Goal: Find specific page/section: Find specific page/section

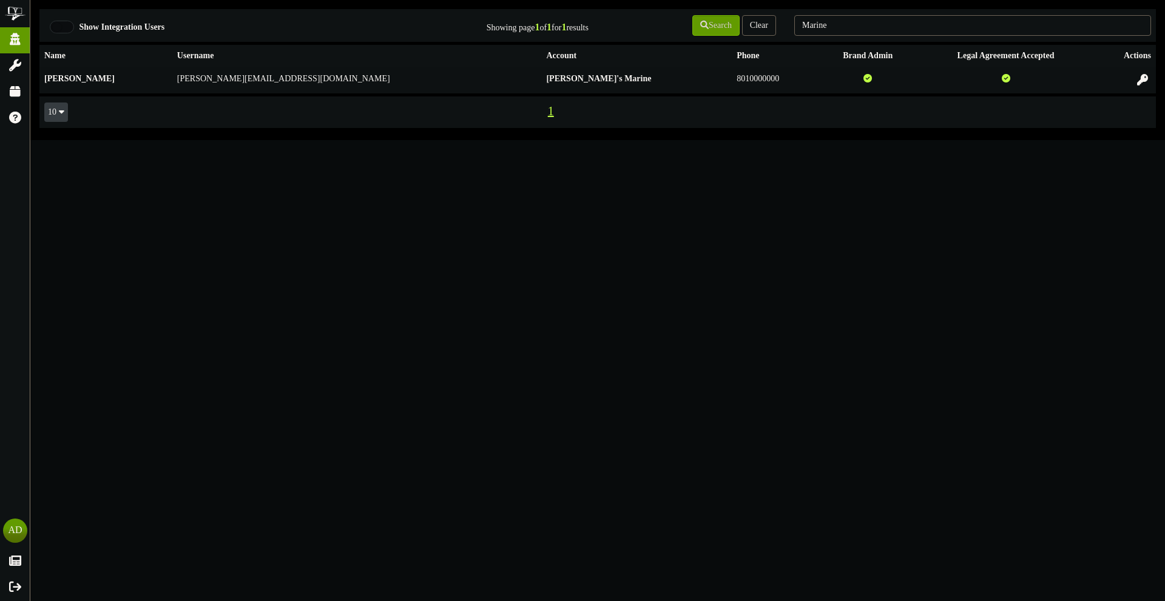
click at [856, 36] on div "Marine" at bounding box center [972, 25] width 375 height 23
click at [862, 27] on input "Marine" at bounding box center [972, 25] width 357 height 21
type input "M"
type input "picklr"
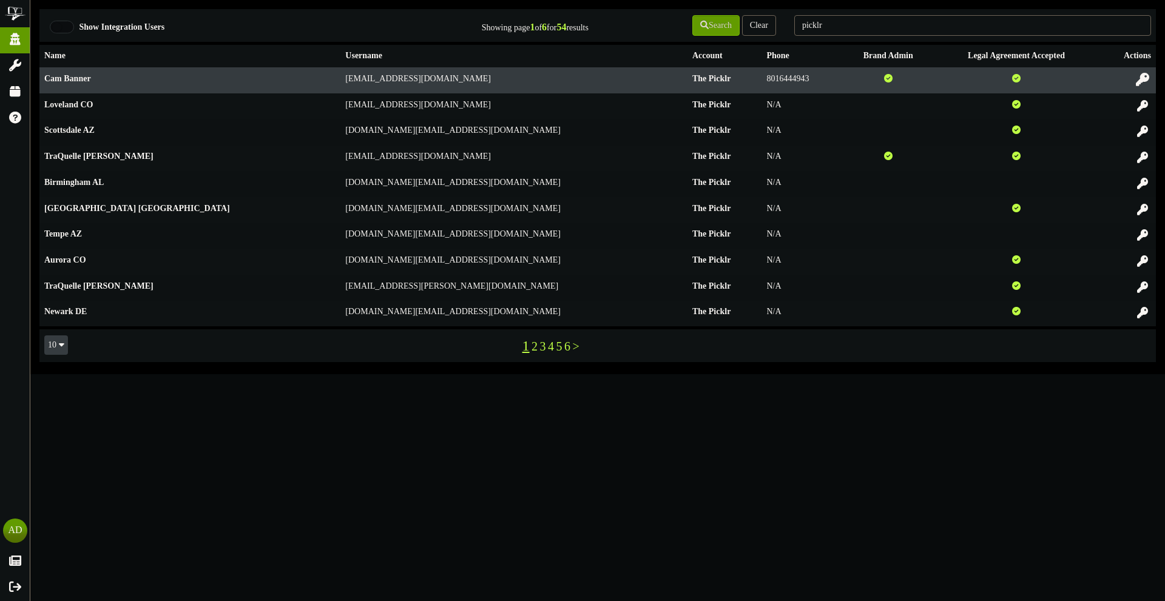
click at [1138, 76] on icon at bounding box center [1141, 79] width 13 height 13
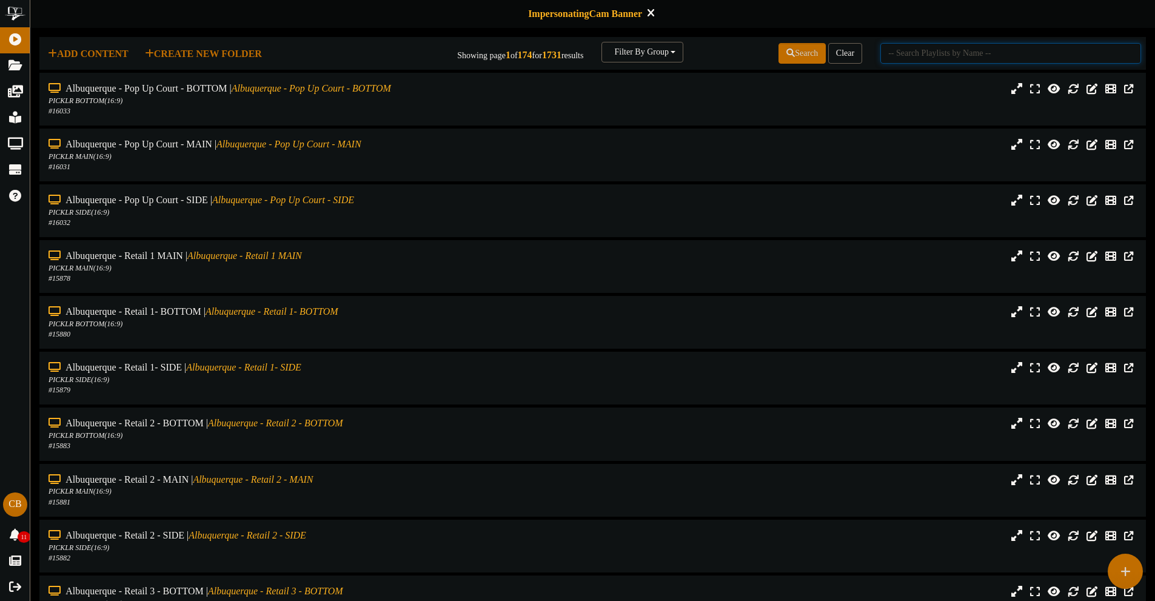
click at [991, 61] on input "text" at bounding box center [1011, 53] width 261 height 21
type input "cumming"
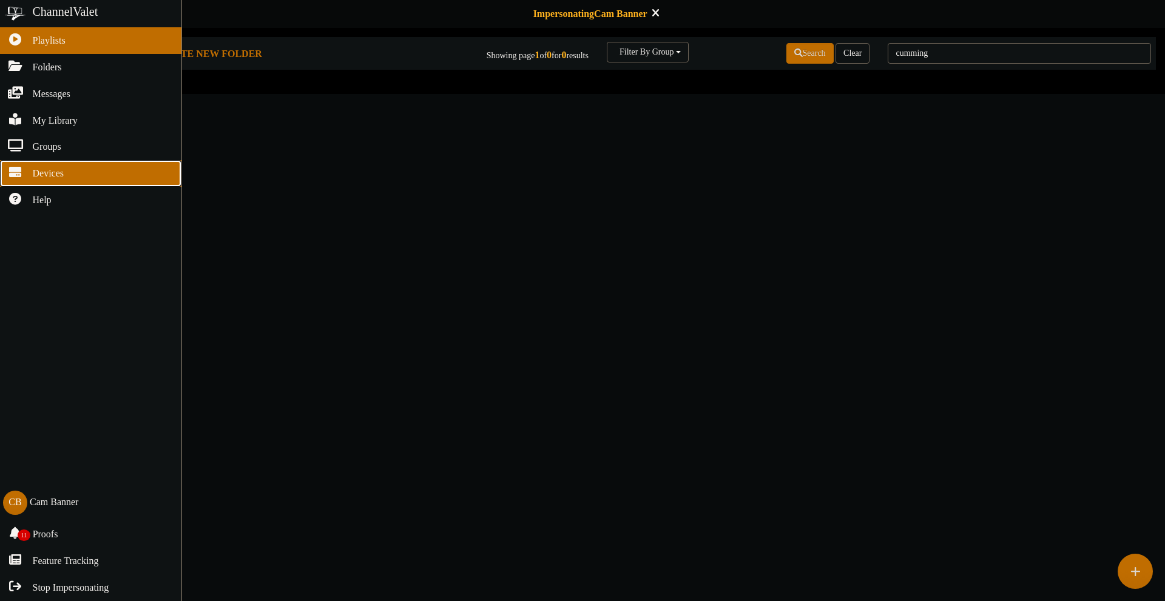
click at [19, 175] on icon at bounding box center [15, 170] width 30 height 9
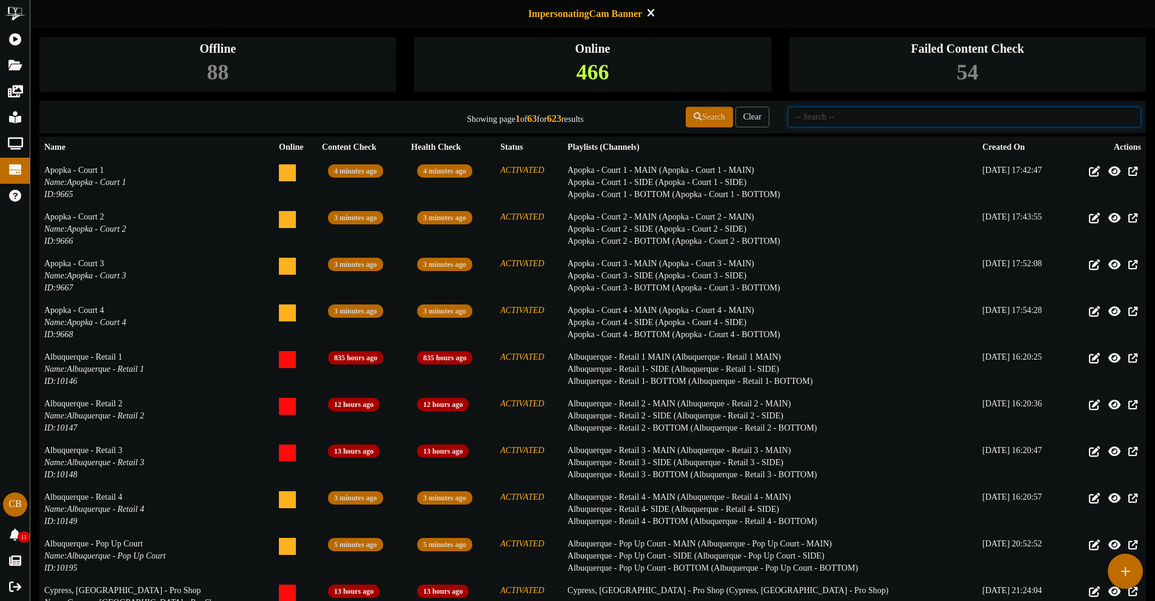
click at [1003, 122] on input "text" at bounding box center [965, 117] width 354 height 21
type input "cumming"
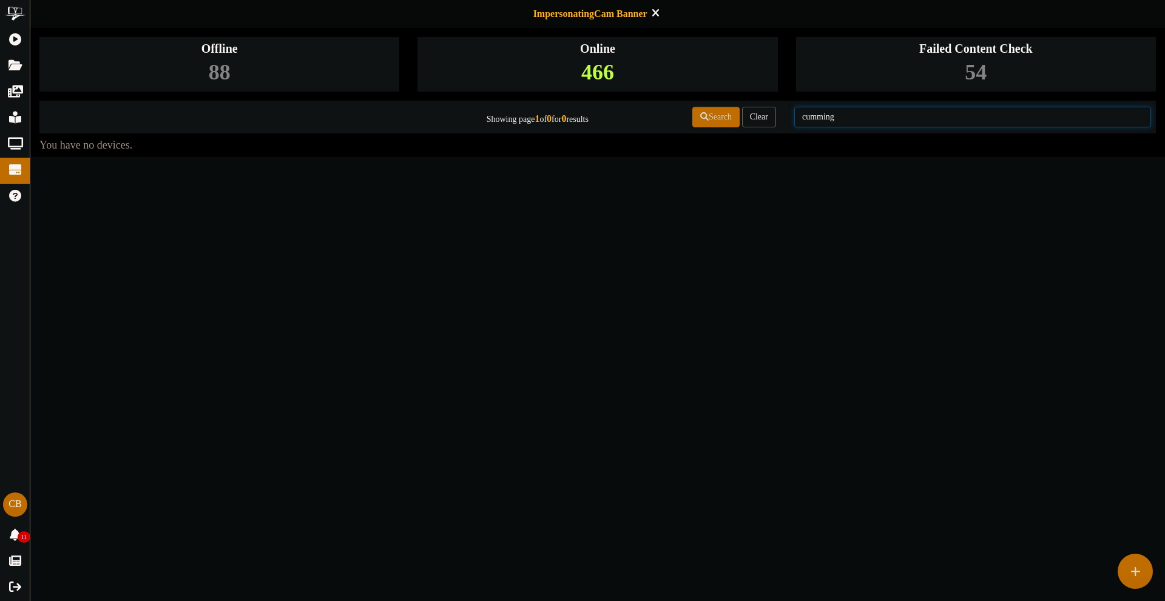
click at [887, 123] on input "cumming" at bounding box center [972, 117] width 357 height 21
type input "c"
type input "[US_STATE]"
click at [853, 114] on input "[US_STATE]" at bounding box center [972, 117] width 357 height 21
click at [858, 119] on input "[US_STATE]" at bounding box center [972, 117] width 357 height 21
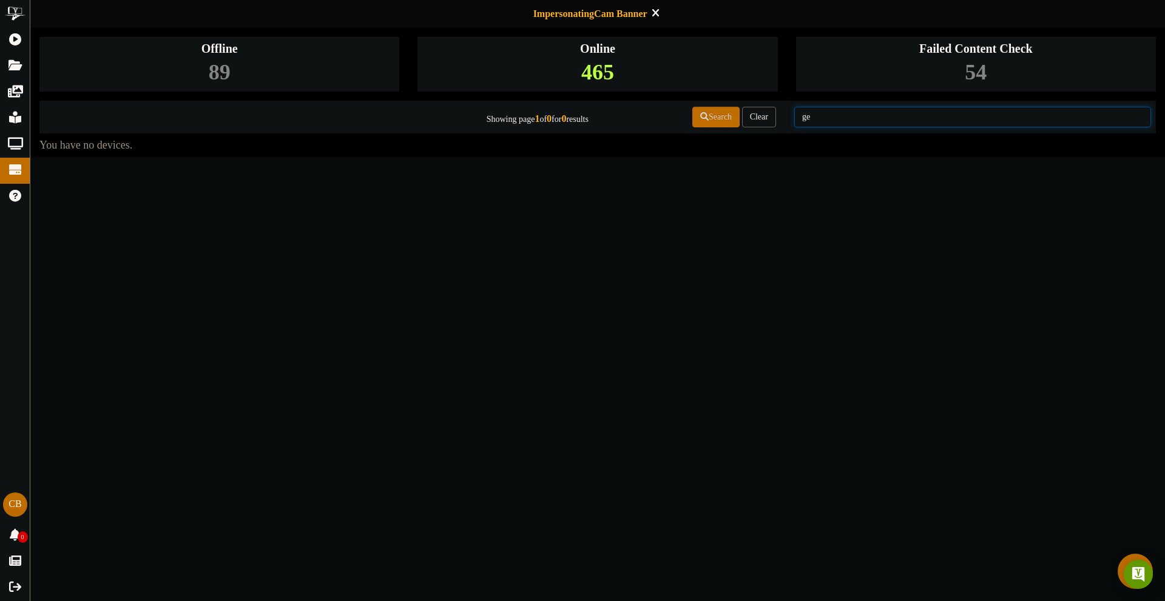
type input "g"
type input "cumming"
